Goal: Task Accomplishment & Management: Complete application form

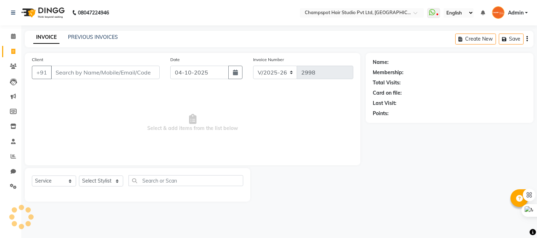
select select "7690"
select select "service"
click at [99, 186] on select "Select Stylist Admin [PERSON_NAME] [PERSON_NAME] [PERSON_NAME] [PERSON_NAME] [P…" at bounding box center [101, 181] width 44 height 11
select select "70454"
click at [79, 176] on select "Select Stylist Admin [PERSON_NAME] [PERSON_NAME] [PERSON_NAME] [PERSON_NAME] [P…" at bounding box center [101, 181] width 44 height 11
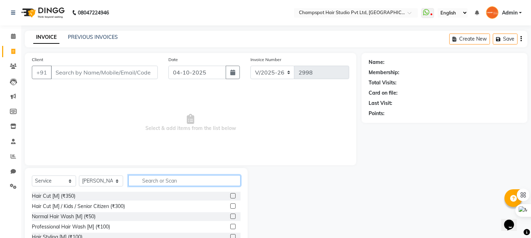
click at [169, 182] on input "text" at bounding box center [184, 180] width 112 height 11
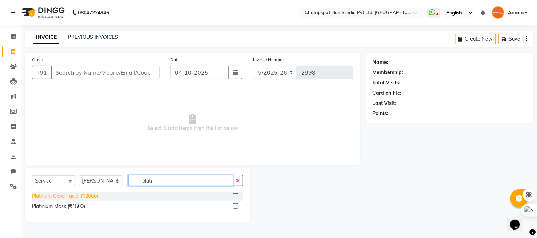
type input "plati"
click at [83, 193] on div "Platinum Glow Facial (₹2000)" at bounding box center [65, 196] width 66 height 7
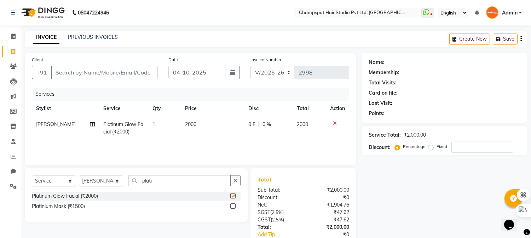
checkbox input "false"
drag, startPoint x: 156, startPoint y: 181, endPoint x: 58, endPoint y: 165, distance: 98.9
click at [59, 165] on div "Client +91 Date 04-10-2025 Invoice Number V/2025 V/2025-26 2998 Services Stylis…" at bounding box center [190, 162] width 342 height 219
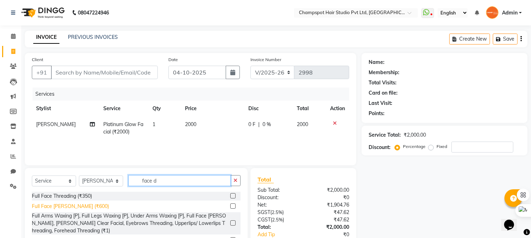
type input "face d"
click at [52, 206] on div "Full Face [PERSON_NAME] (₹600)" at bounding box center [70, 206] width 77 height 7
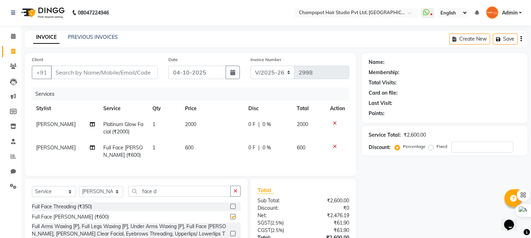
checkbox input "false"
drag, startPoint x: 172, startPoint y: 198, endPoint x: 89, endPoint y: 196, distance: 83.2
click at [91, 197] on div "Select Service Product Membership Package Voucher Prepaid Gift Card Select Styl…" at bounding box center [136, 194] width 209 height 17
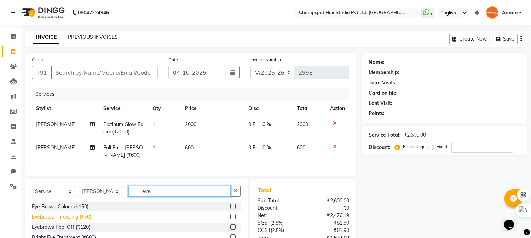
type input "eye"
click at [73, 221] on div "Eyebrows Threading (₹50)" at bounding box center [61, 217] width 59 height 7
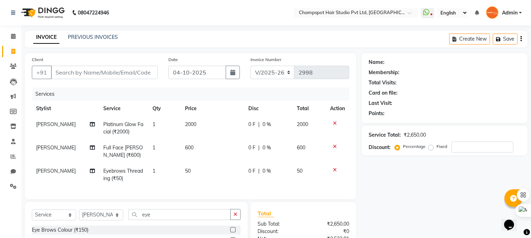
checkbox input "false"
drag, startPoint x: 170, startPoint y: 223, endPoint x: 44, endPoint y: 207, distance: 126.9
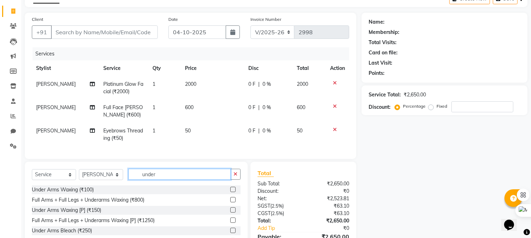
scroll to position [79, 0]
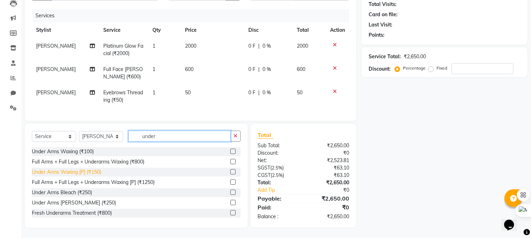
type input "under"
click at [80, 176] on div "Under Arms Waxing [P] (₹150)" at bounding box center [66, 172] width 69 height 7
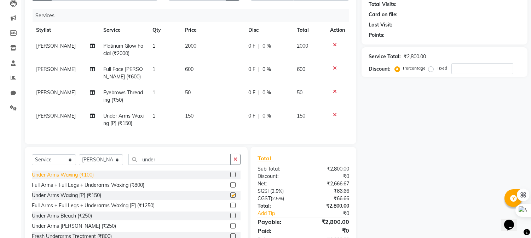
checkbox input "false"
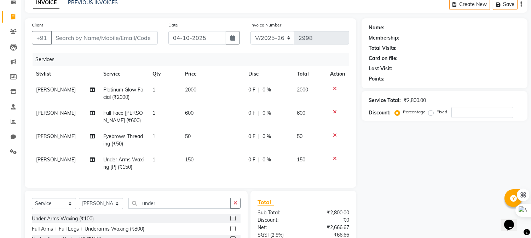
scroll to position [0, 0]
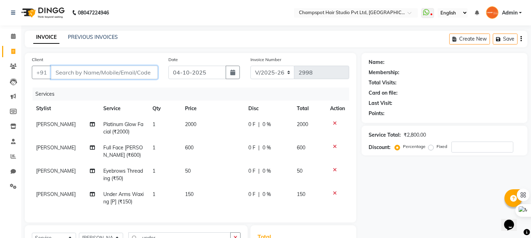
click at [98, 66] on input "Client" at bounding box center [104, 72] width 107 height 13
type input "9"
type input "0"
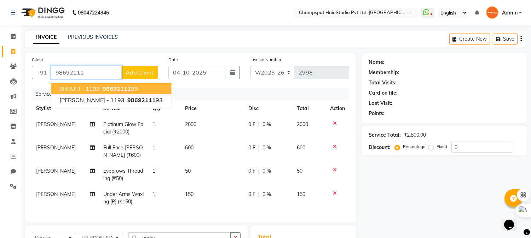
click at [93, 87] on span "SHRUTI - 1199" at bounding box center [79, 88] width 40 height 7
type input "9869211199"
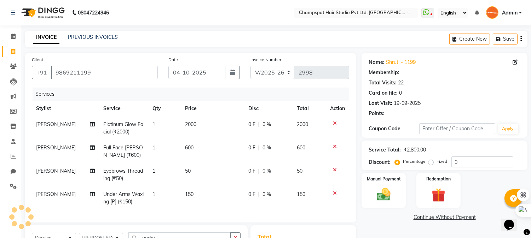
type input "20"
select select "2: Object"
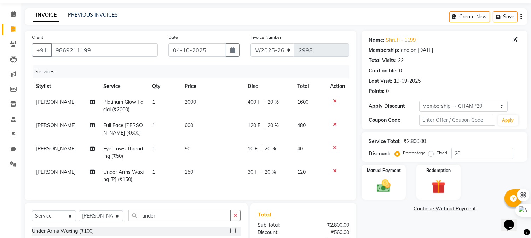
scroll to position [108, 0]
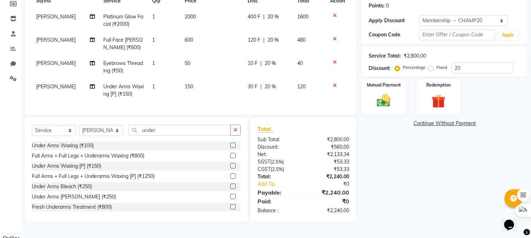
click at [335, 215] on div "₹2,240.00" at bounding box center [329, 210] width 51 height 7
click at [416, 162] on div "Name: Shruti - 1199 Membership: end on 12-06-2026 Total Visits: 22 Card on file…" at bounding box center [447, 83] width 171 height 277
click at [379, 103] on img at bounding box center [383, 101] width 23 height 17
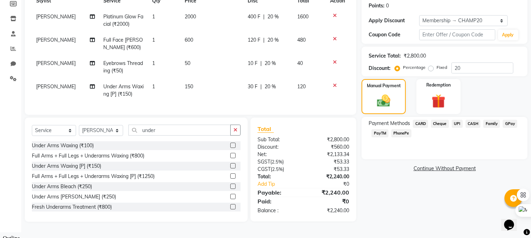
click at [457, 123] on span "UPI" at bounding box center [457, 124] width 11 height 8
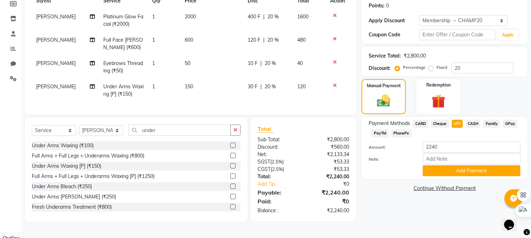
click at [473, 126] on span "CASH" at bounding box center [473, 124] width 15 height 8
click at [455, 173] on button "Add Payment" at bounding box center [472, 171] width 98 height 11
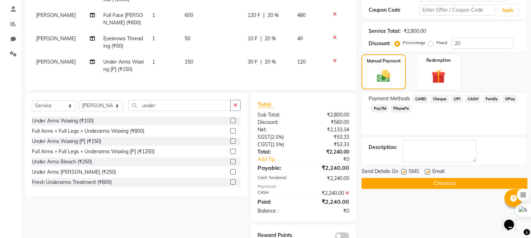
scroll to position [157, 0]
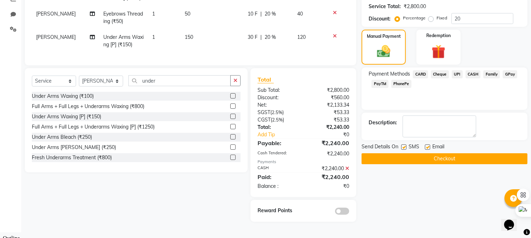
click at [429, 160] on button "Checkout" at bounding box center [445, 159] width 166 height 11
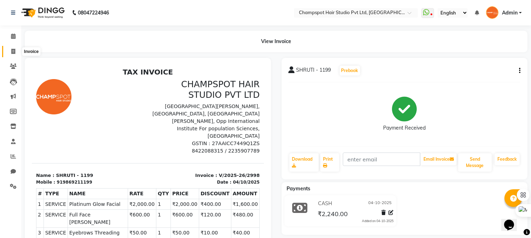
click at [9, 50] on span at bounding box center [13, 52] width 12 height 8
select select "service"
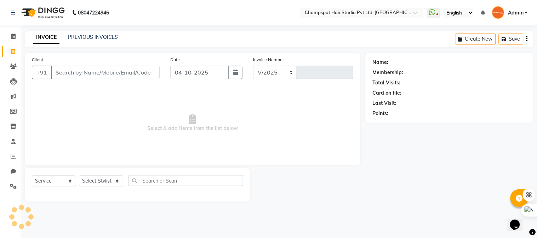
select select "7690"
type input "2999"
click at [87, 68] on input "Client" at bounding box center [105, 72] width 109 height 13
click at [88, 73] on input "Client" at bounding box center [105, 72] width 109 height 13
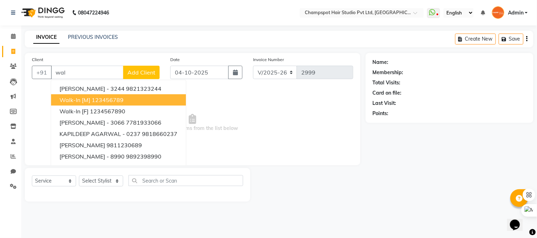
click at [103, 102] on ngb-highlight "123456789" at bounding box center [108, 100] width 32 height 7
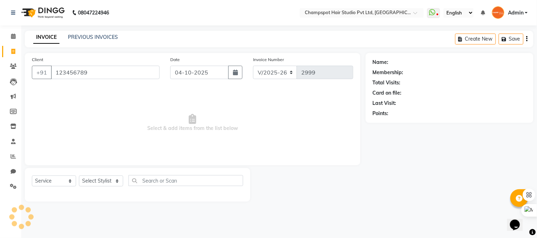
type input "123456789"
select select "1: Object"
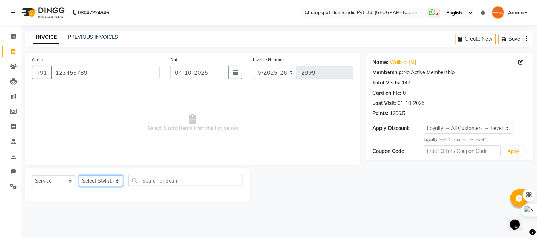
click at [115, 186] on select "Select Stylist Admin [PERSON_NAME] [PERSON_NAME] [PERSON_NAME] [PERSON_NAME] [P…" at bounding box center [101, 181] width 44 height 11
select select "69005"
click at [79, 176] on select "Select Stylist Admin [PERSON_NAME] [PERSON_NAME] [PERSON_NAME] [PERSON_NAME] [P…" at bounding box center [101, 181] width 44 height 11
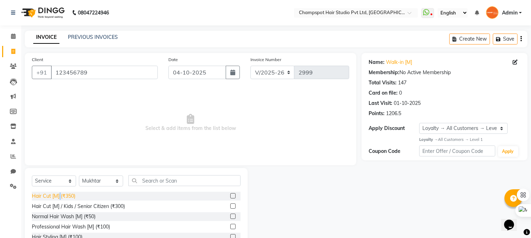
click at [61, 197] on div "Hair Cut [M] (₹350)" at bounding box center [54, 196] width 44 height 7
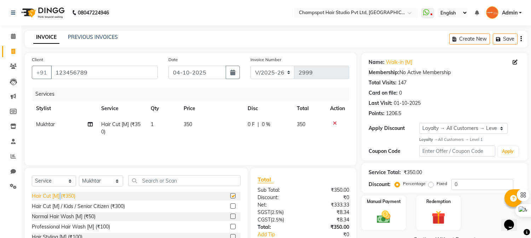
checkbox input "false"
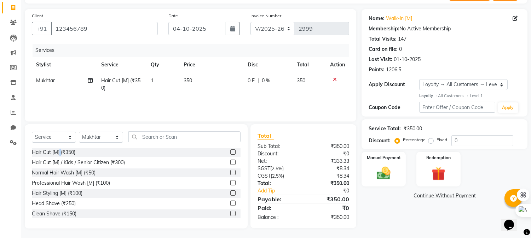
scroll to position [45, 0]
click at [381, 175] on img at bounding box center [383, 172] width 23 height 17
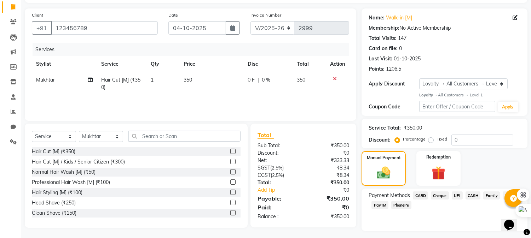
click at [470, 196] on span "CASH" at bounding box center [473, 196] width 15 height 8
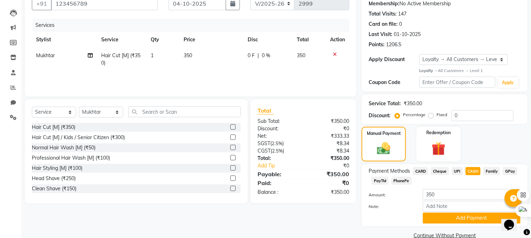
scroll to position [82, 0]
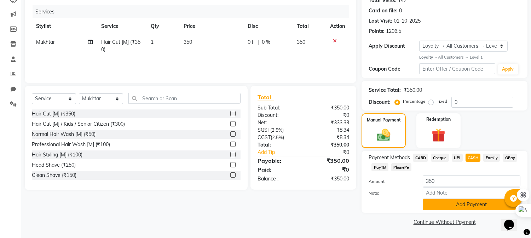
click at [473, 207] on button "Add Payment" at bounding box center [472, 205] width 98 height 11
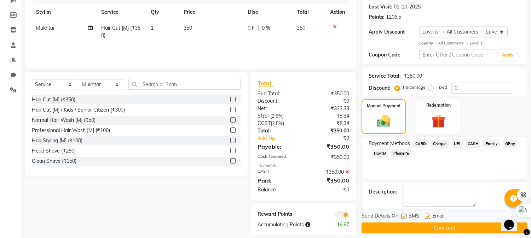
scroll to position [104, 0]
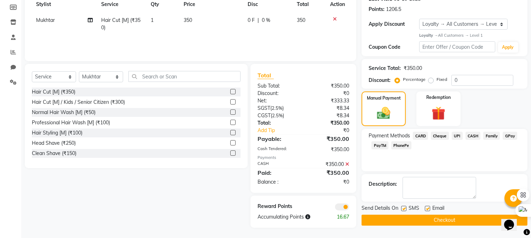
click at [464, 218] on button "Checkout" at bounding box center [445, 220] width 166 height 11
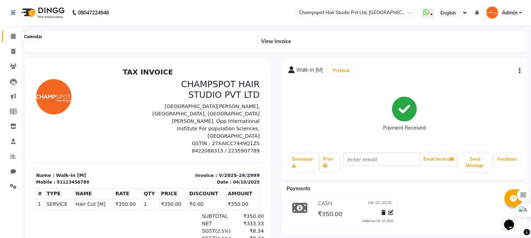
click at [11, 36] on icon at bounding box center [13, 36] width 5 height 5
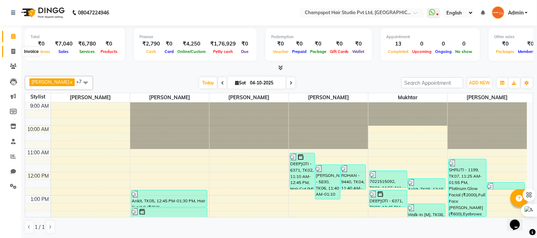
click at [15, 53] on icon at bounding box center [13, 51] width 4 height 5
select select "service"
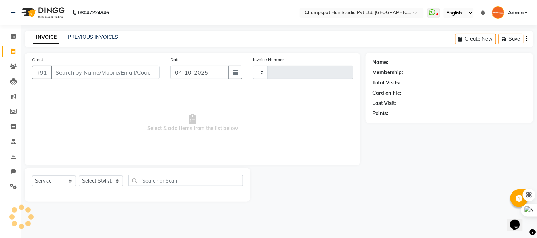
type input "3000"
select select "7690"
click at [93, 73] on input "Client" at bounding box center [105, 72] width 109 height 13
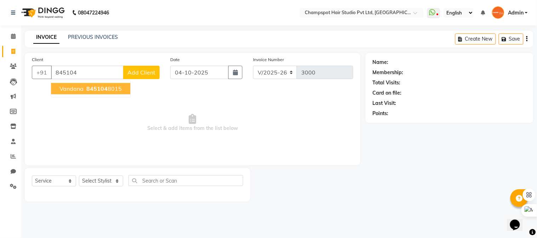
click at [81, 87] on span "Vandana" at bounding box center [71, 88] width 24 height 7
type input "8451048015"
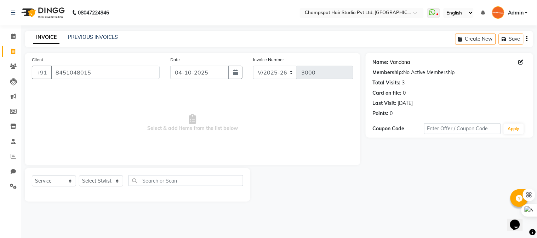
click at [397, 59] on link "Vandana" at bounding box center [400, 62] width 20 height 7
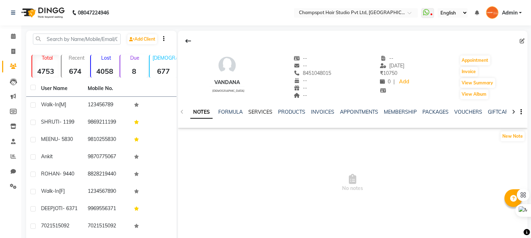
click at [255, 110] on link "SERVICES" at bounding box center [260, 112] width 24 height 6
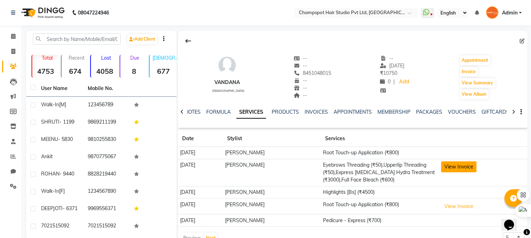
click at [466, 165] on button "View Invoice" at bounding box center [458, 167] width 35 height 11
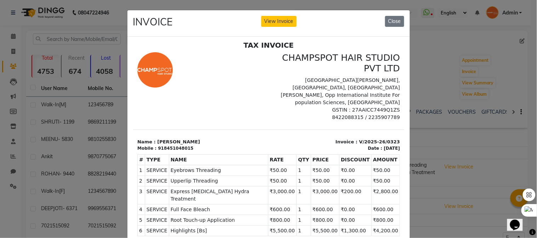
scroll to position [5, 0]
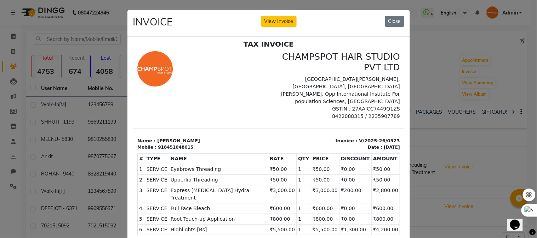
click at [296, 214] on td "1" at bounding box center [303, 219] width 15 height 11
click at [268, 225] on td "₹5,500.00" at bounding box center [281, 230] width 28 height 11
click at [267, 185] on td "₹3,000.00" at bounding box center [281, 194] width 28 height 18
click at [267, 214] on td "₹800.00" at bounding box center [281, 219] width 28 height 11
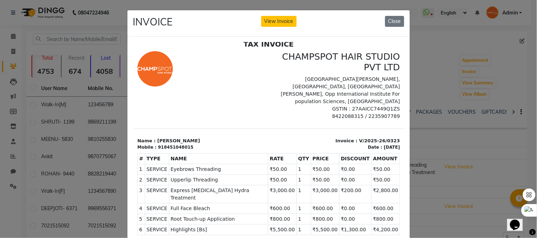
click at [267, 214] on td "₹800.00" at bounding box center [281, 219] width 28 height 11
drag, startPoint x: 259, startPoint y: 216, endPoint x: 270, endPoint y: 216, distance: 10.6
click at [270, 225] on td "₹5,500.00" at bounding box center [281, 230] width 28 height 11
click at [296, 214] on td "1" at bounding box center [303, 219] width 15 height 11
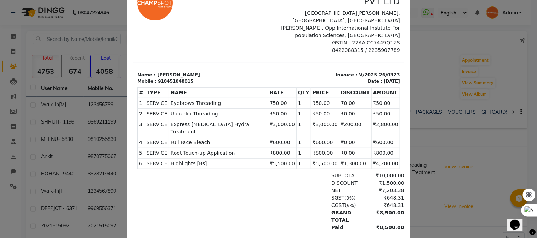
scroll to position [79, 0]
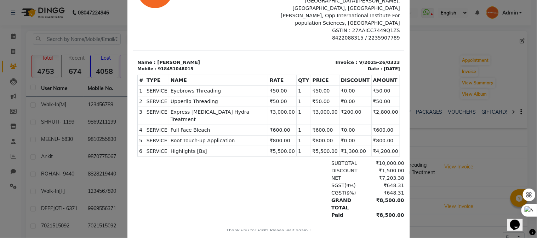
drag, startPoint x: 261, startPoint y: 137, endPoint x: 274, endPoint y: 138, distance: 13.2
click at [274, 146] on td "₹5,500.00" at bounding box center [281, 151] width 28 height 11
click at [339, 146] on td "₹1,300.00" at bounding box center [355, 151] width 32 height 11
drag, startPoint x: 138, startPoint y: 137, endPoint x: 236, endPoint y: 138, distance: 98.7
click at [236, 146] on tr "6 SERVICE SERVICE Highlights [Bs] ₹5,500.00 1" at bounding box center [268, 151] width 262 height 11
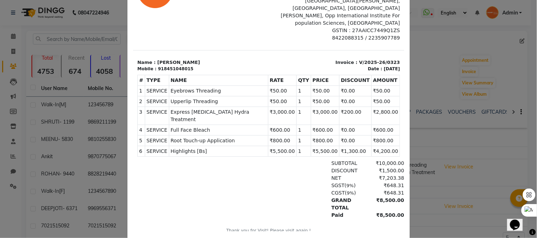
click at [272, 59] on p "Invoice : V/2025-26/0323" at bounding box center [335, 62] width 127 height 7
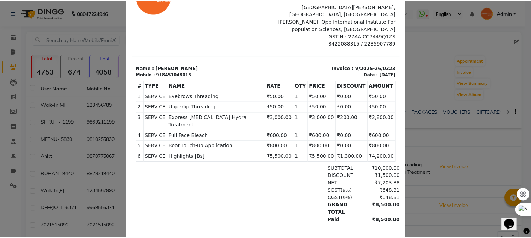
scroll to position [0, 0]
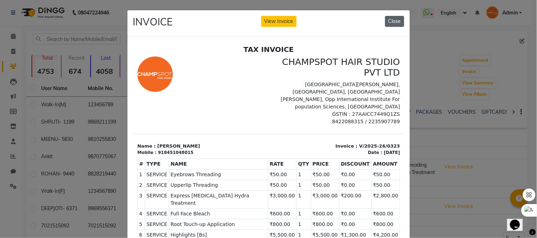
click at [394, 21] on button "Close" at bounding box center [394, 21] width 19 height 11
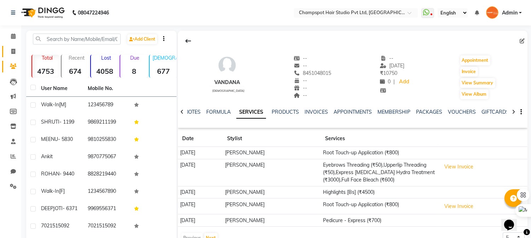
click at [18, 47] on li "Invoice" at bounding box center [10, 51] width 21 height 15
click at [13, 53] on icon at bounding box center [13, 51] width 4 height 5
select select "7690"
select select "service"
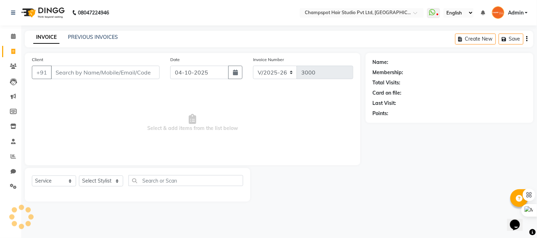
drag, startPoint x: 121, startPoint y: 70, endPoint x: 0, endPoint y: 32, distance: 126.3
click at [106, 66] on input "Client" at bounding box center [105, 72] width 109 height 13
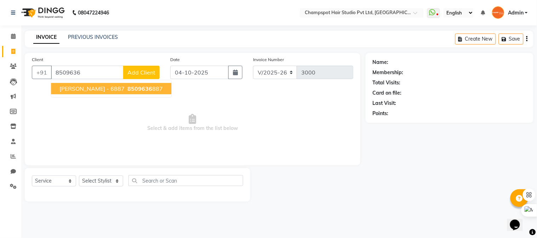
click at [127, 87] on span "8509636" at bounding box center [139, 88] width 25 height 7
type input "8509636887"
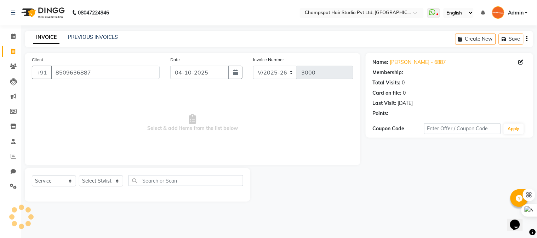
select select "1: Object"
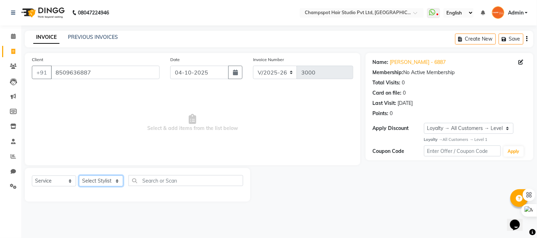
click at [105, 185] on select "Select Stylist Admin [PERSON_NAME] [PERSON_NAME] [PERSON_NAME] [PERSON_NAME] [P…" at bounding box center [101, 181] width 44 height 11
select select "69005"
click at [79, 176] on select "Select Stylist Admin [PERSON_NAME] [PERSON_NAME] [PERSON_NAME] [PERSON_NAME] [P…" at bounding box center [101, 181] width 44 height 11
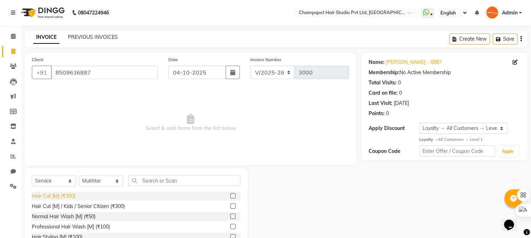
click at [50, 195] on div "Hair Cut [M] (₹350)" at bounding box center [54, 196] width 44 height 7
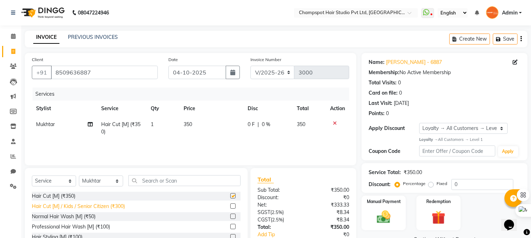
checkbox input "false"
click at [53, 213] on div "Normal Hair Wash [M] (₹50)" at bounding box center [64, 216] width 64 height 7
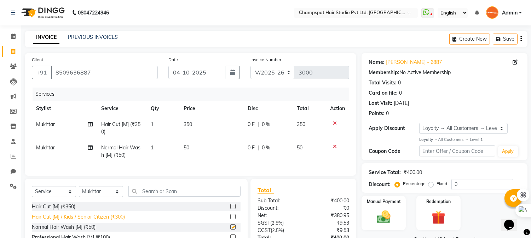
checkbox input "false"
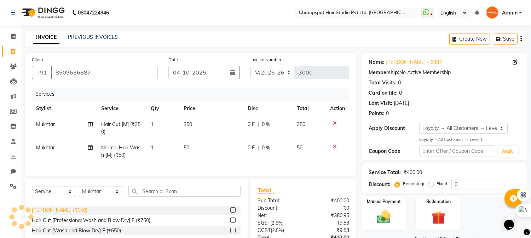
click at [51, 214] on div "[PERSON_NAME] (₹150)" at bounding box center [60, 210] width 56 height 7
checkbox input "false"
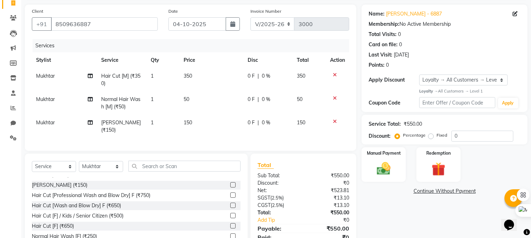
scroll to position [77, 0]
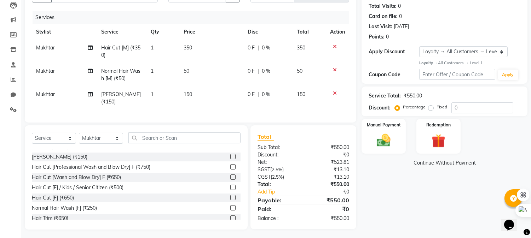
click at [333, 215] on div "₹550.00" at bounding box center [329, 218] width 51 height 7
click at [381, 137] on img at bounding box center [383, 140] width 23 height 17
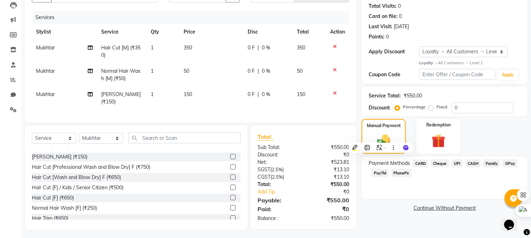
click at [457, 164] on span "UPI" at bounding box center [457, 164] width 11 height 8
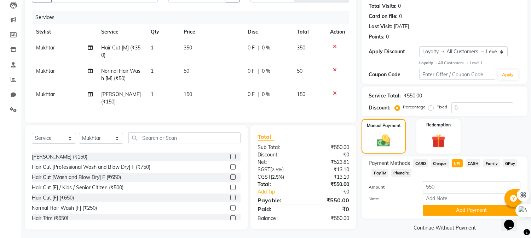
click at [264, 71] on span "0 %" at bounding box center [266, 71] width 8 height 7
select select "69005"
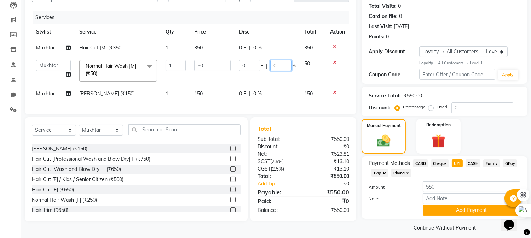
drag, startPoint x: 278, startPoint y: 65, endPoint x: 231, endPoint y: 63, distance: 47.5
click at [231, 63] on tr "Admin [PERSON_NAME] [PERSON_NAME] [PERSON_NAME] [PERSON_NAME] [PERSON_NAME] Nor…" at bounding box center [190, 71] width 317 height 30
type input "100"
click at [301, 17] on div "Services" at bounding box center [194, 17] width 322 height 13
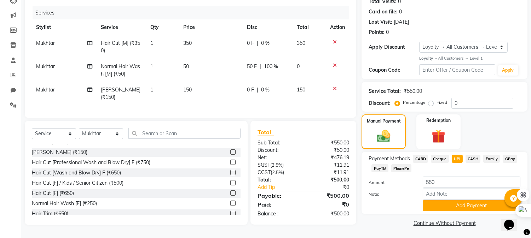
scroll to position [82, 0]
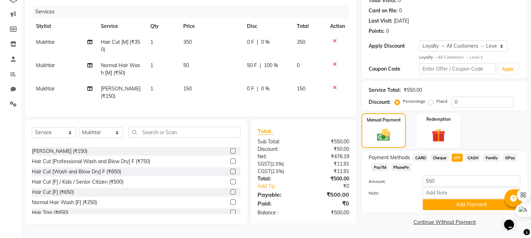
click at [455, 155] on span "UPI" at bounding box center [457, 158] width 11 height 8
type input "500"
click at [449, 206] on button "Add Payment" at bounding box center [472, 205] width 98 height 11
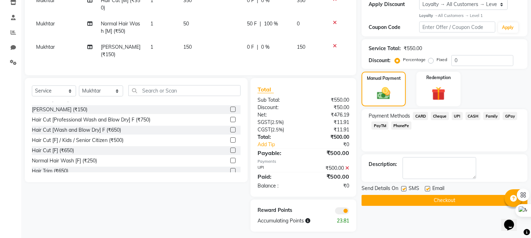
scroll to position [127, 0]
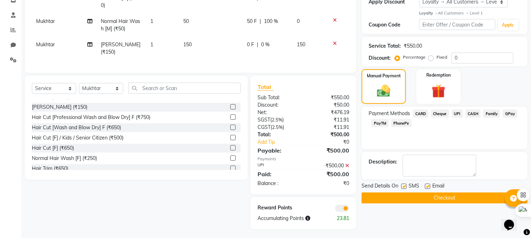
click at [433, 202] on button "Checkout" at bounding box center [445, 198] width 166 height 11
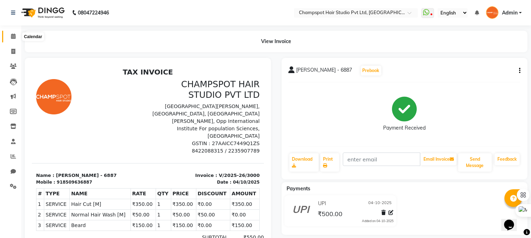
click at [13, 38] on icon at bounding box center [13, 36] width 5 height 5
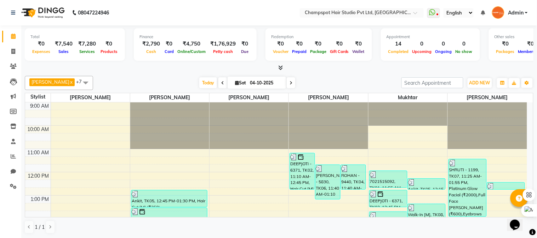
click at [280, 69] on icon at bounding box center [280, 67] width 5 height 5
